Goal: Information Seeking & Learning: Learn about a topic

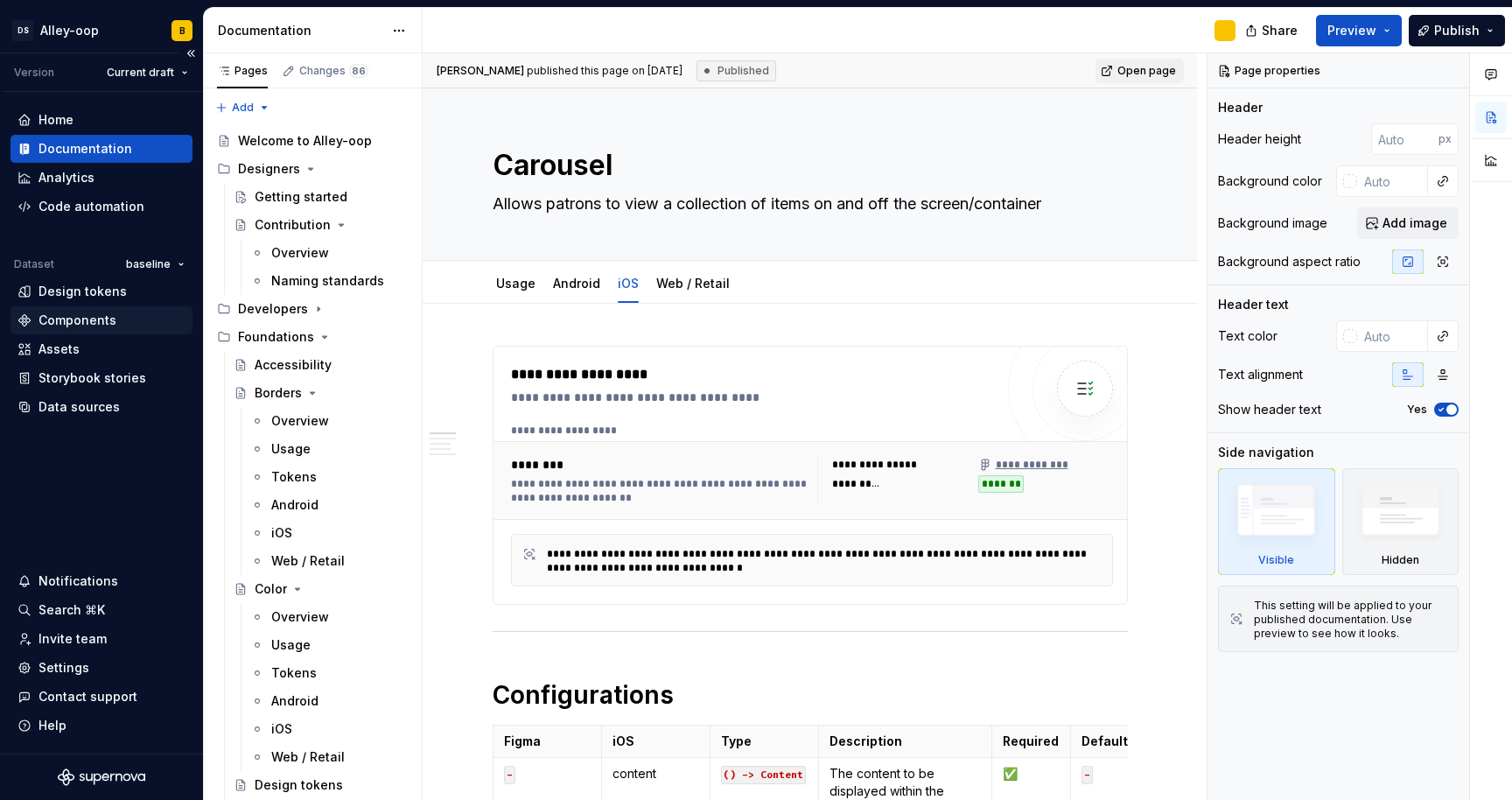
click at [99, 318] on div "Components" at bounding box center [77, 320] width 78 height 17
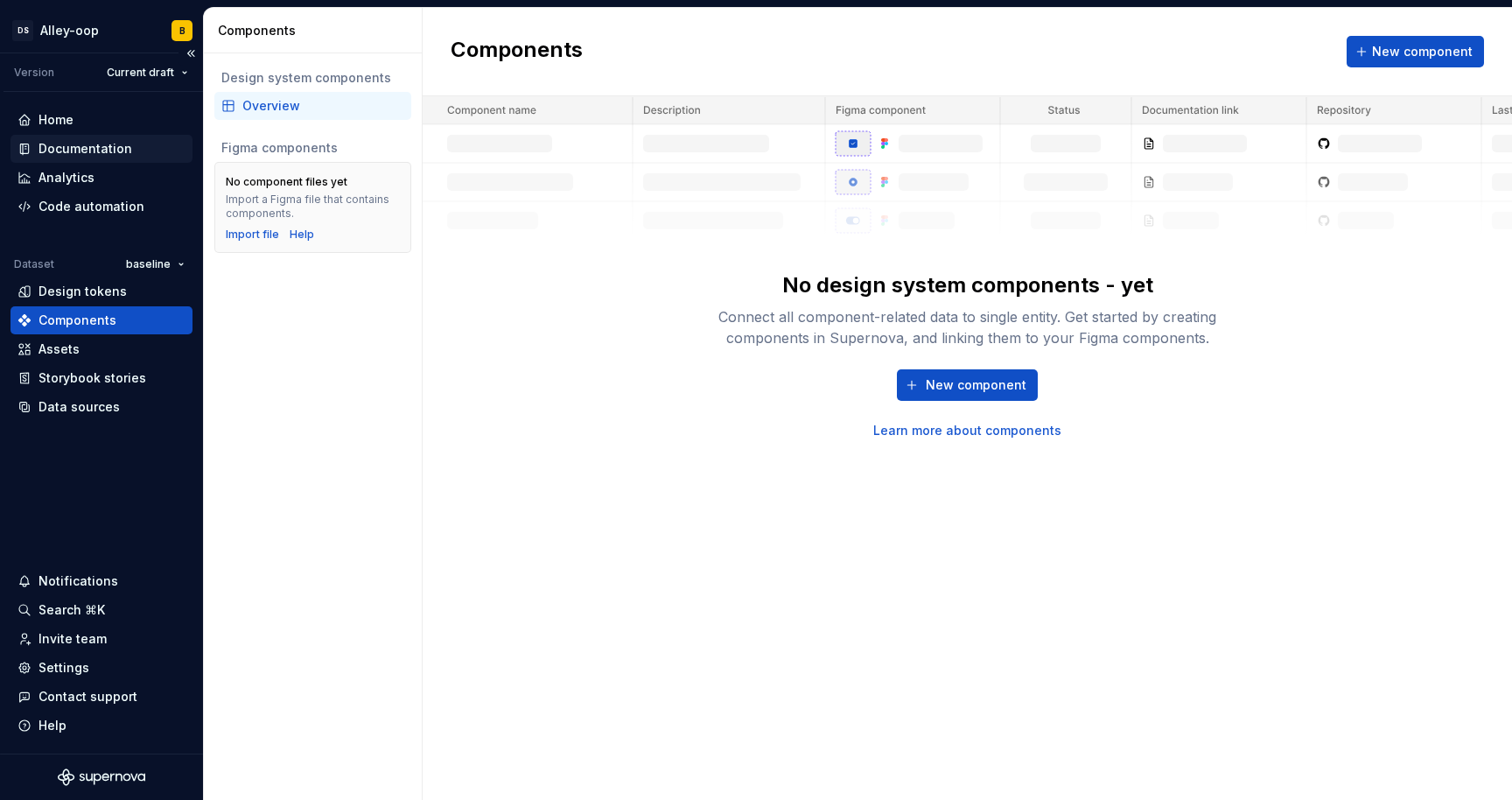
click at [88, 143] on div "Documentation" at bounding box center [85, 149] width 94 height 17
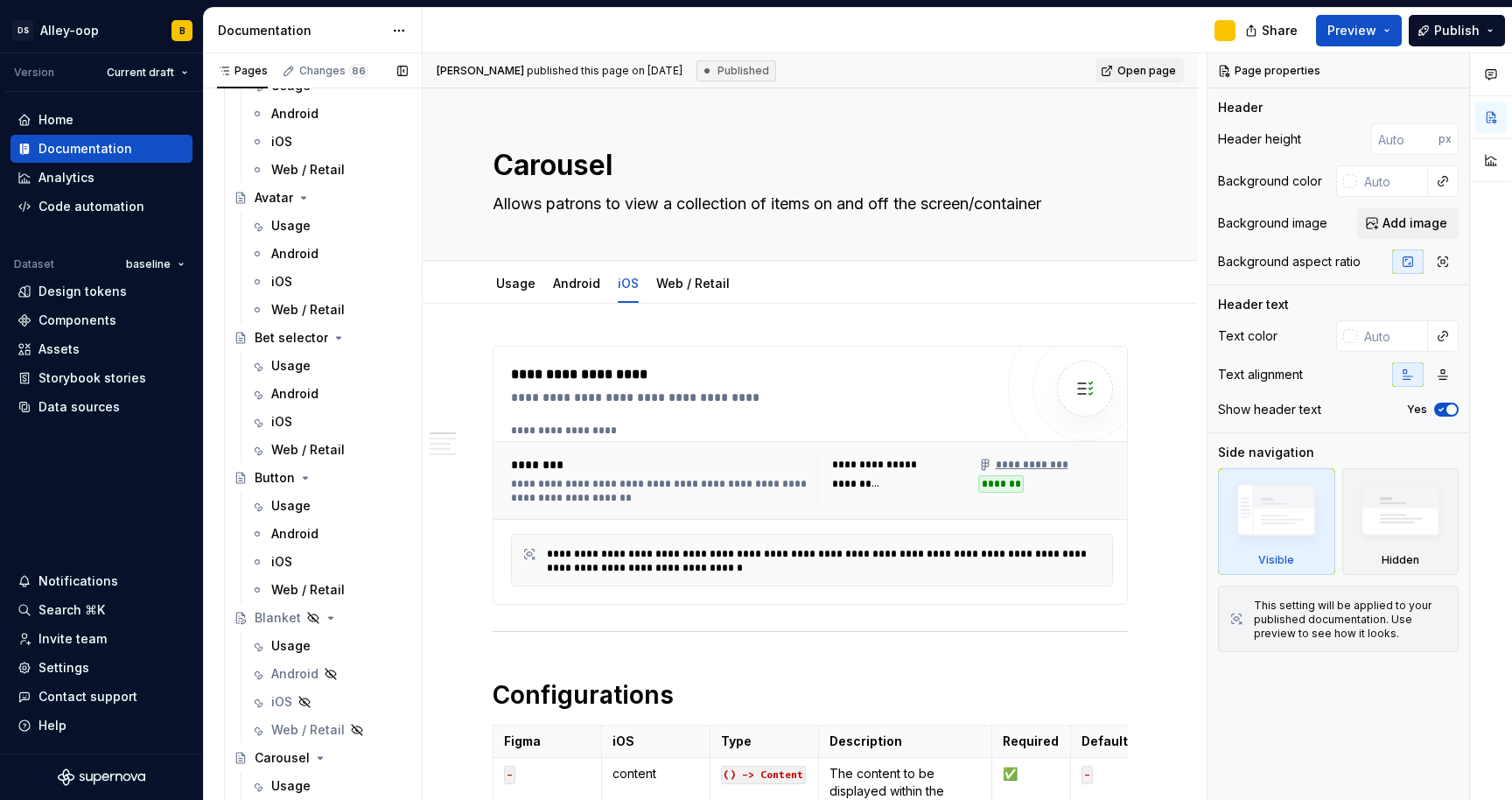
scroll to position [2636, 0]
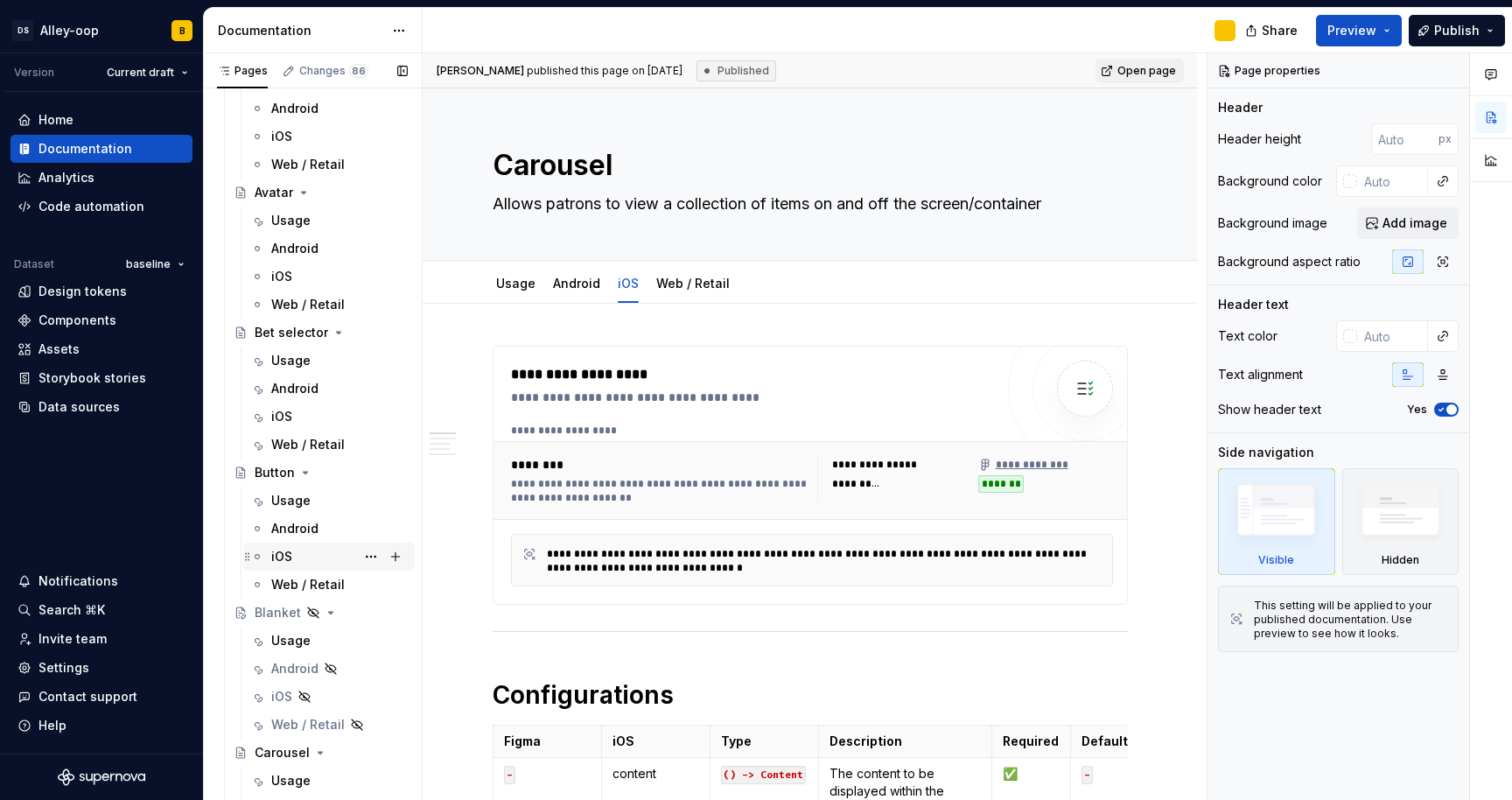
click at [285, 555] on div "iOS" at bounding box center [282, 556] width 21 height 17
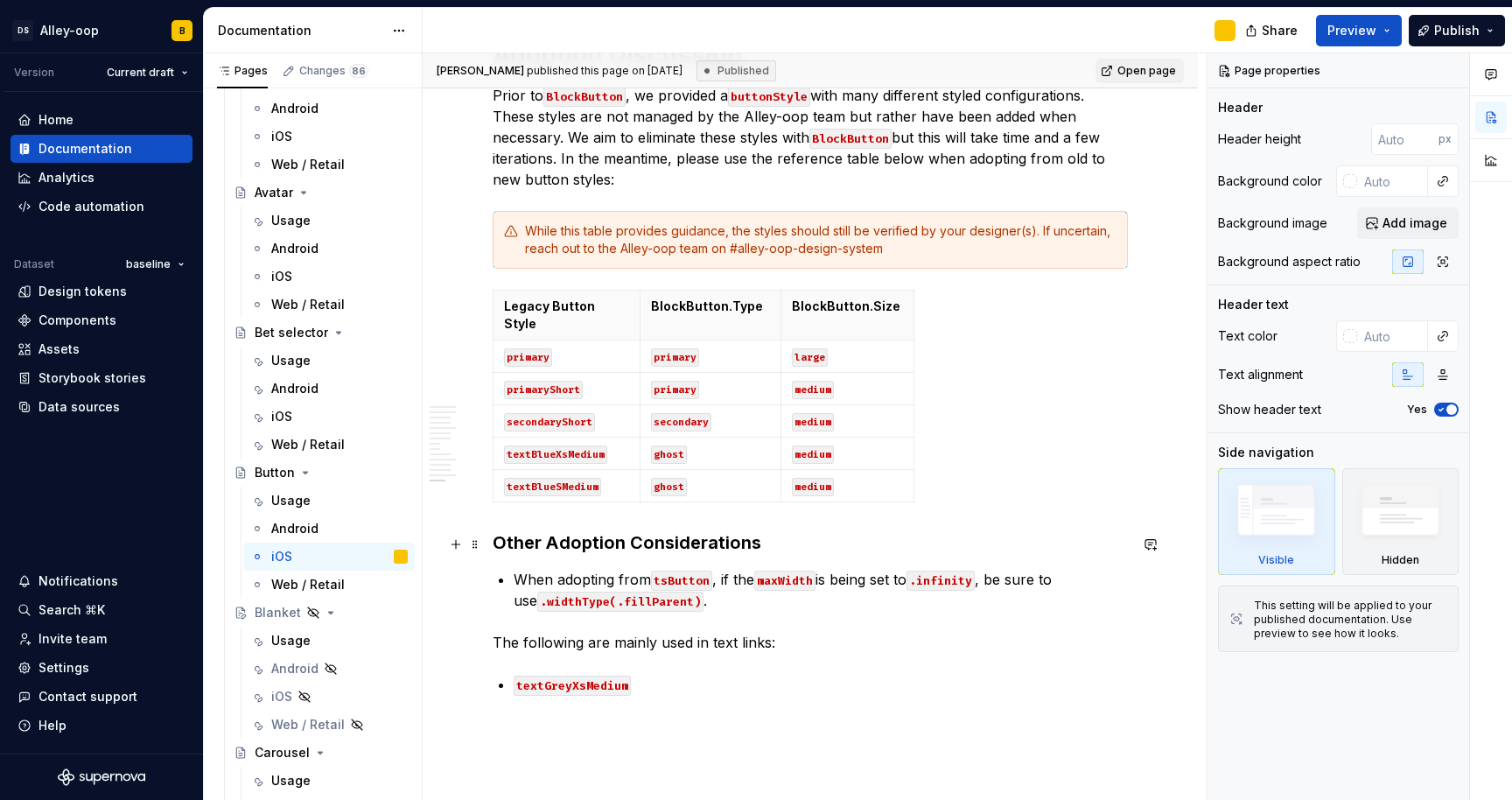
scroll to position [4311, 0]
type textarea "*"
